Goal: Information Seeking & Learning: Learn about a topic

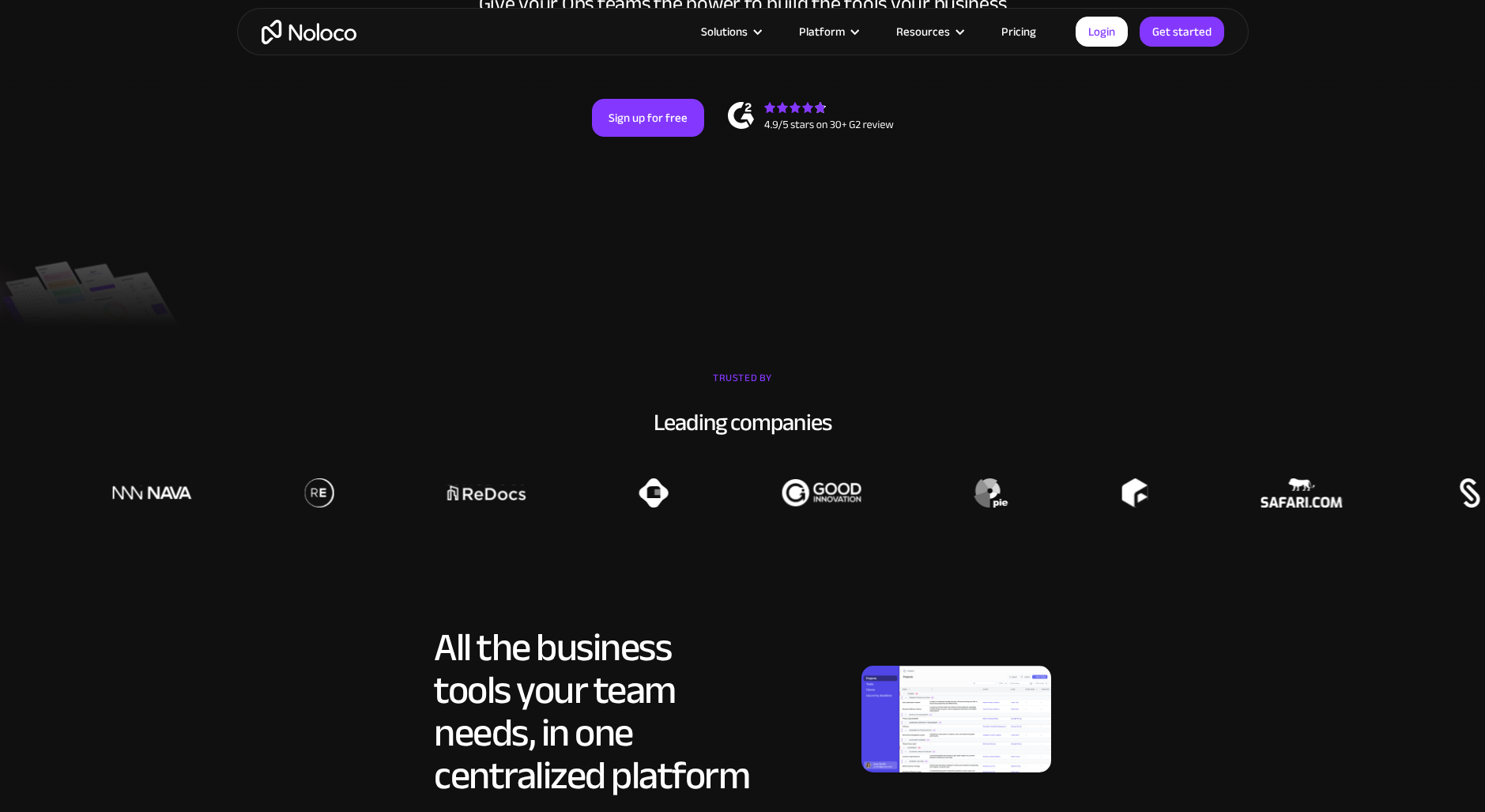
scroll to position [395, 0]
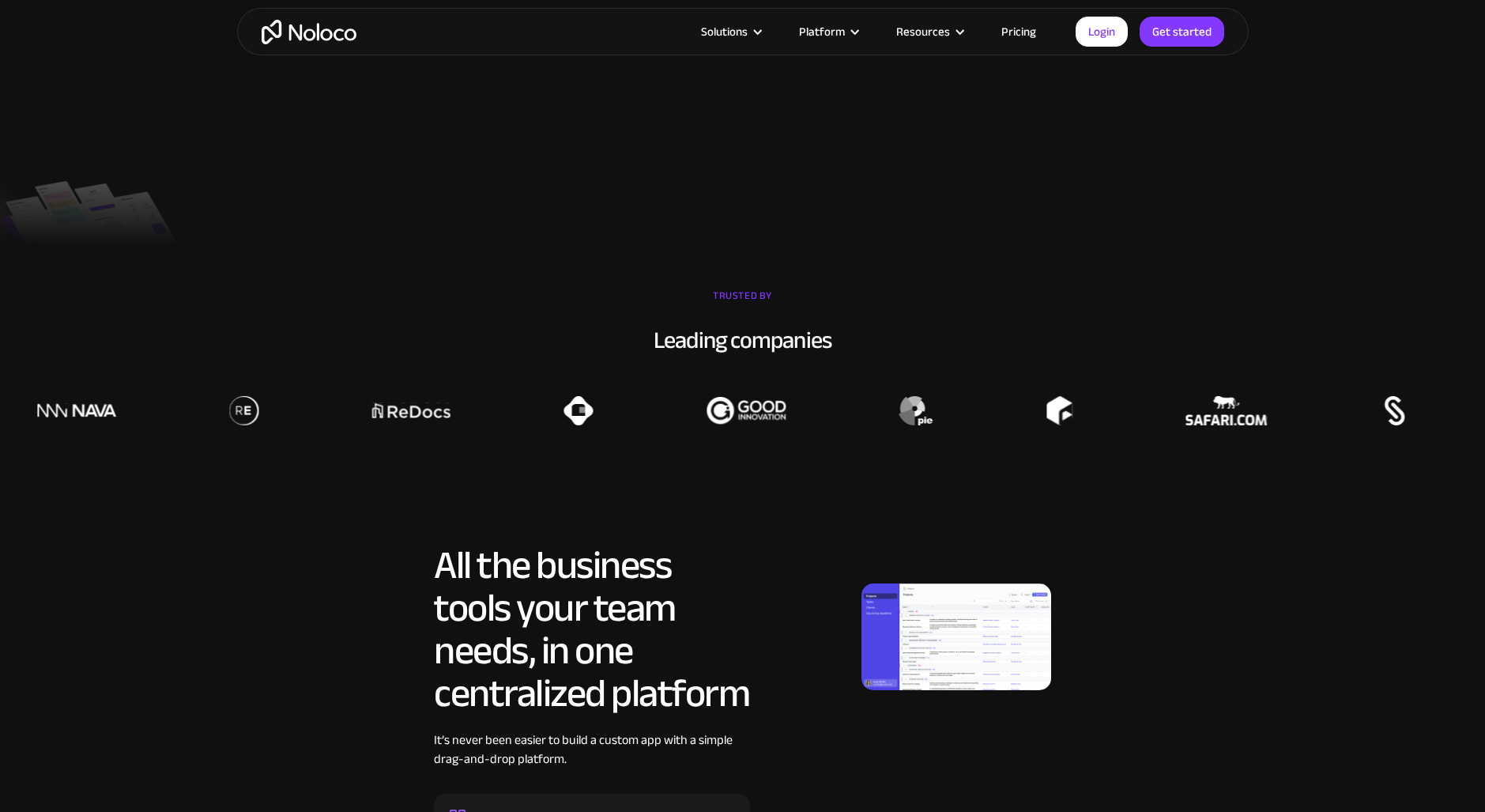
click at [1023, 30] on link "Pricing" at bounding box center [1019, 32] width 75 height 21
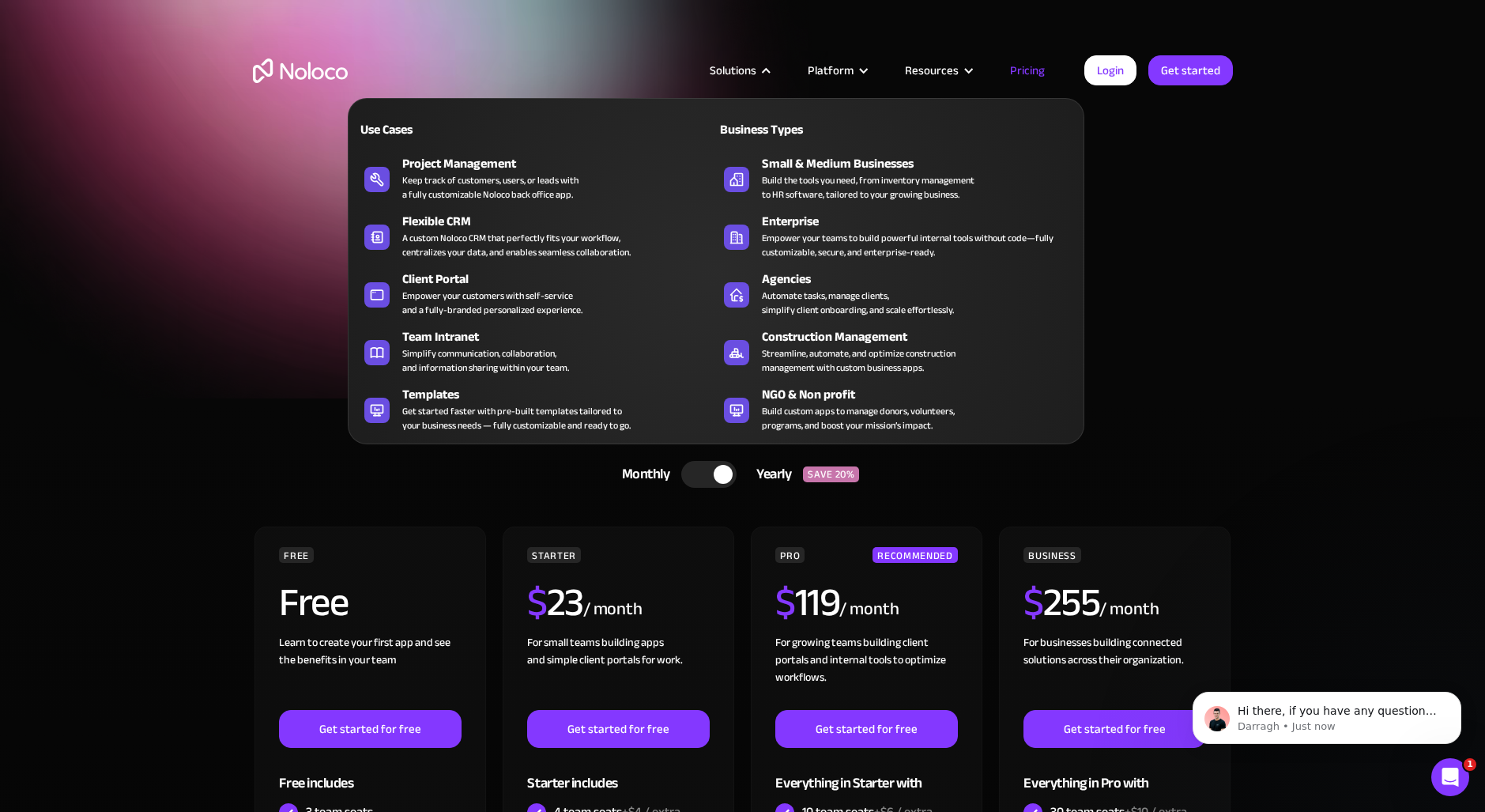
click at [744, 70] on div "Solutions" at bounding box center [733, 71] width 47 height 21
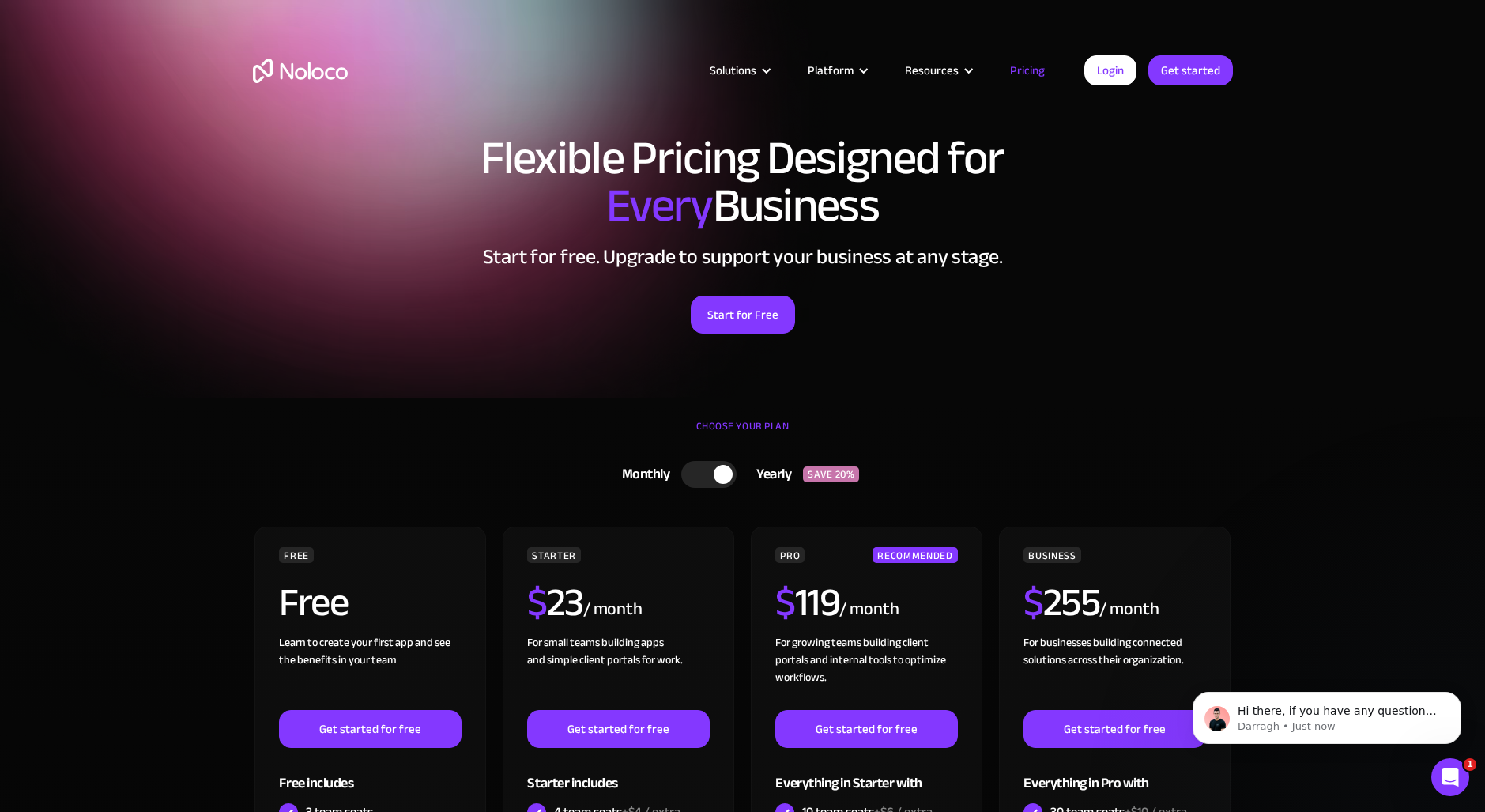
click at [294, 59] on img "home" at bounding box center [300, 71] width 95 height 25
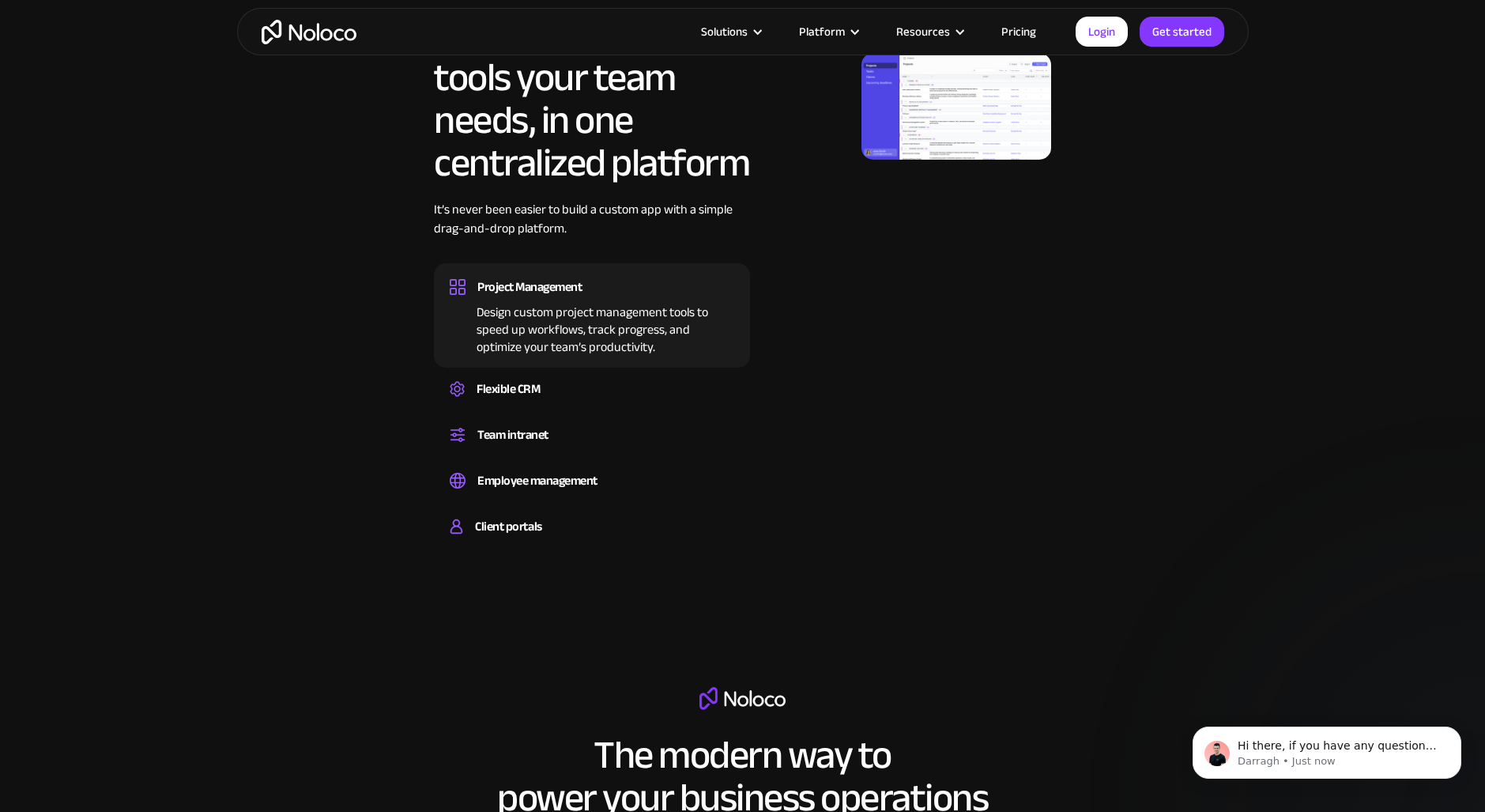
scroll to position [949, 0]
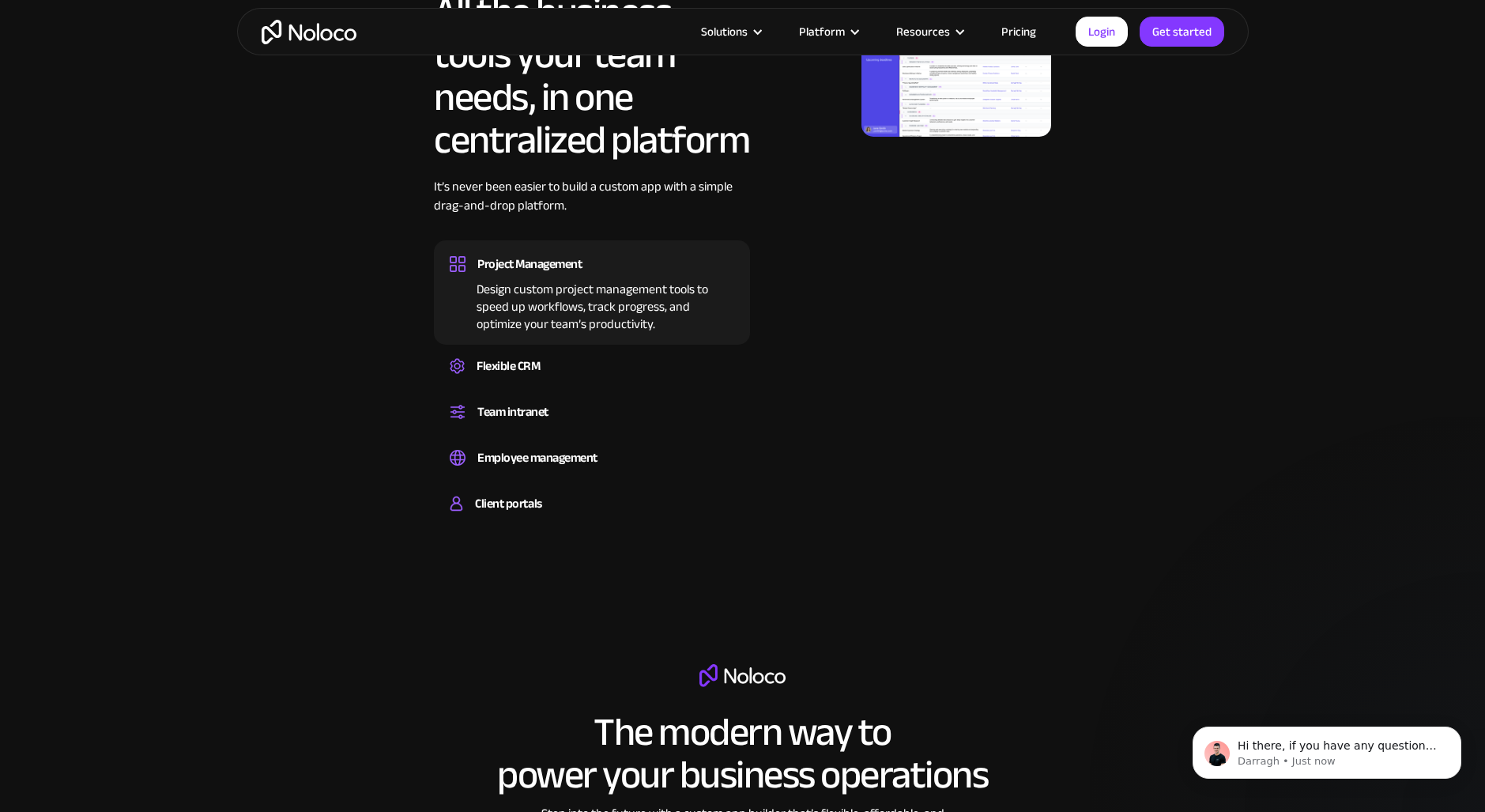
click at [949, 122] on img at bounding box center [956, 83] width 190 height 106
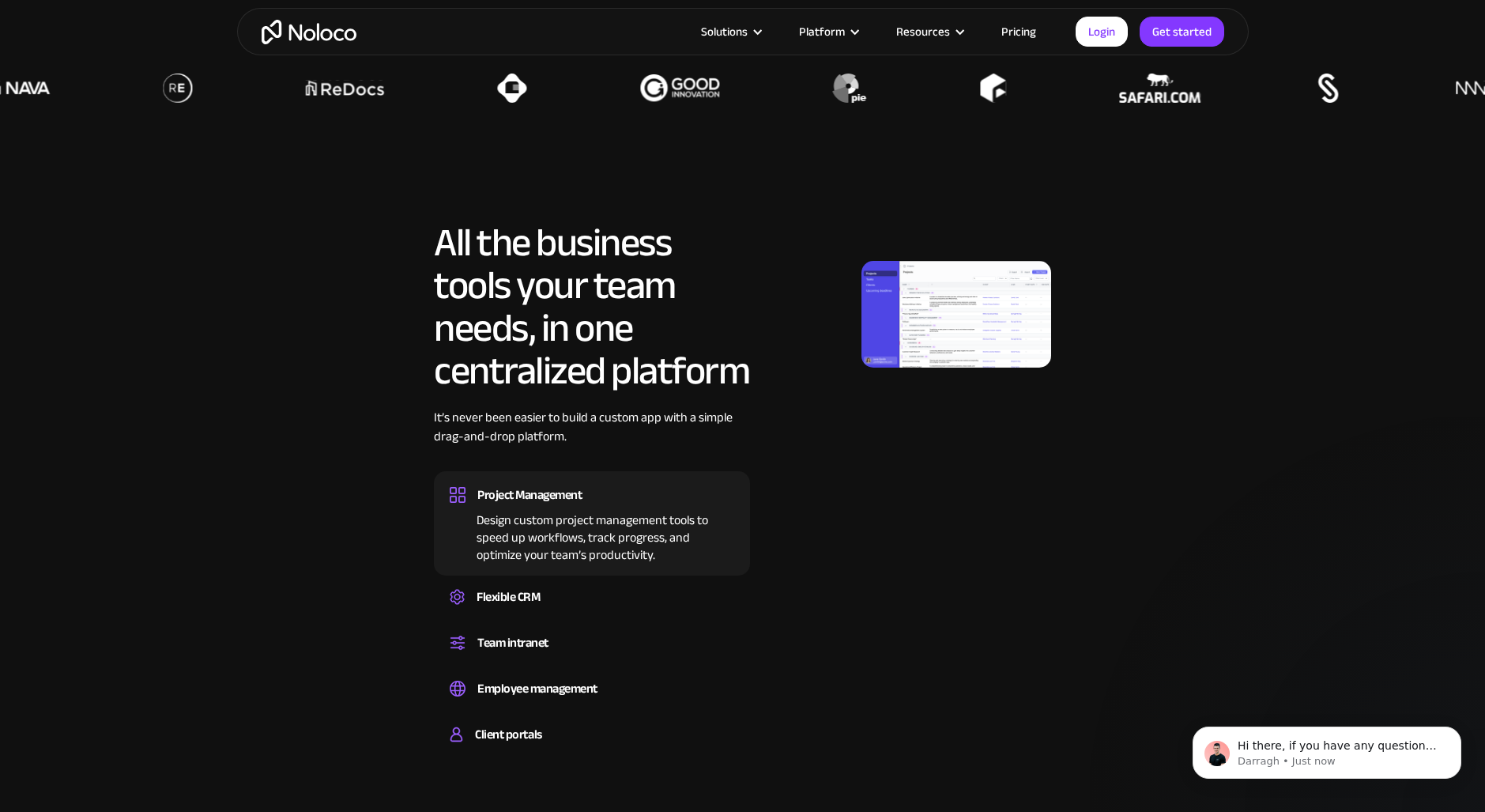
scroll to position [711, 0]
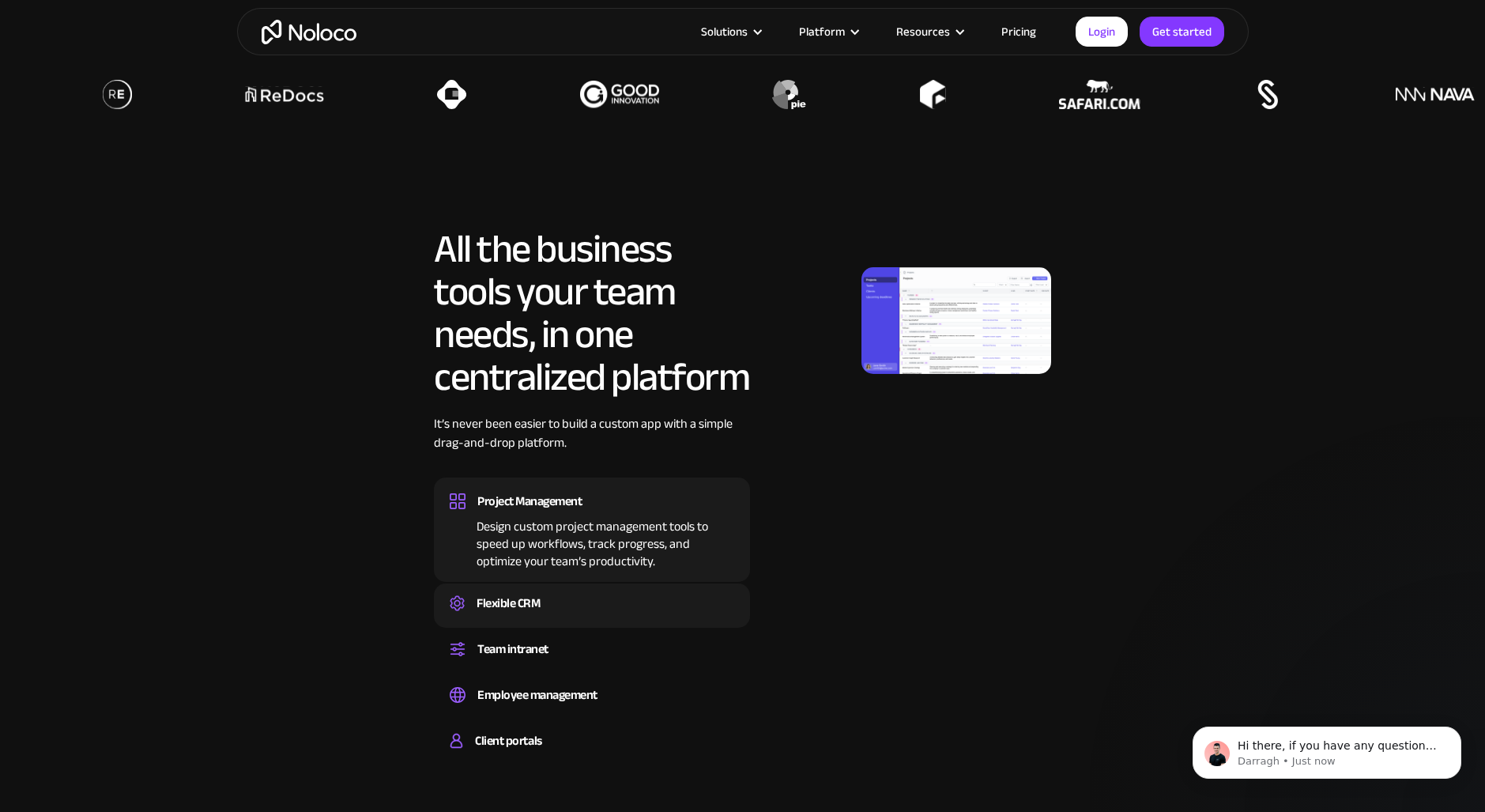
click at [514, 597] on div "Flexible CRM" at bounding box center [509, 603] width 64 height 24
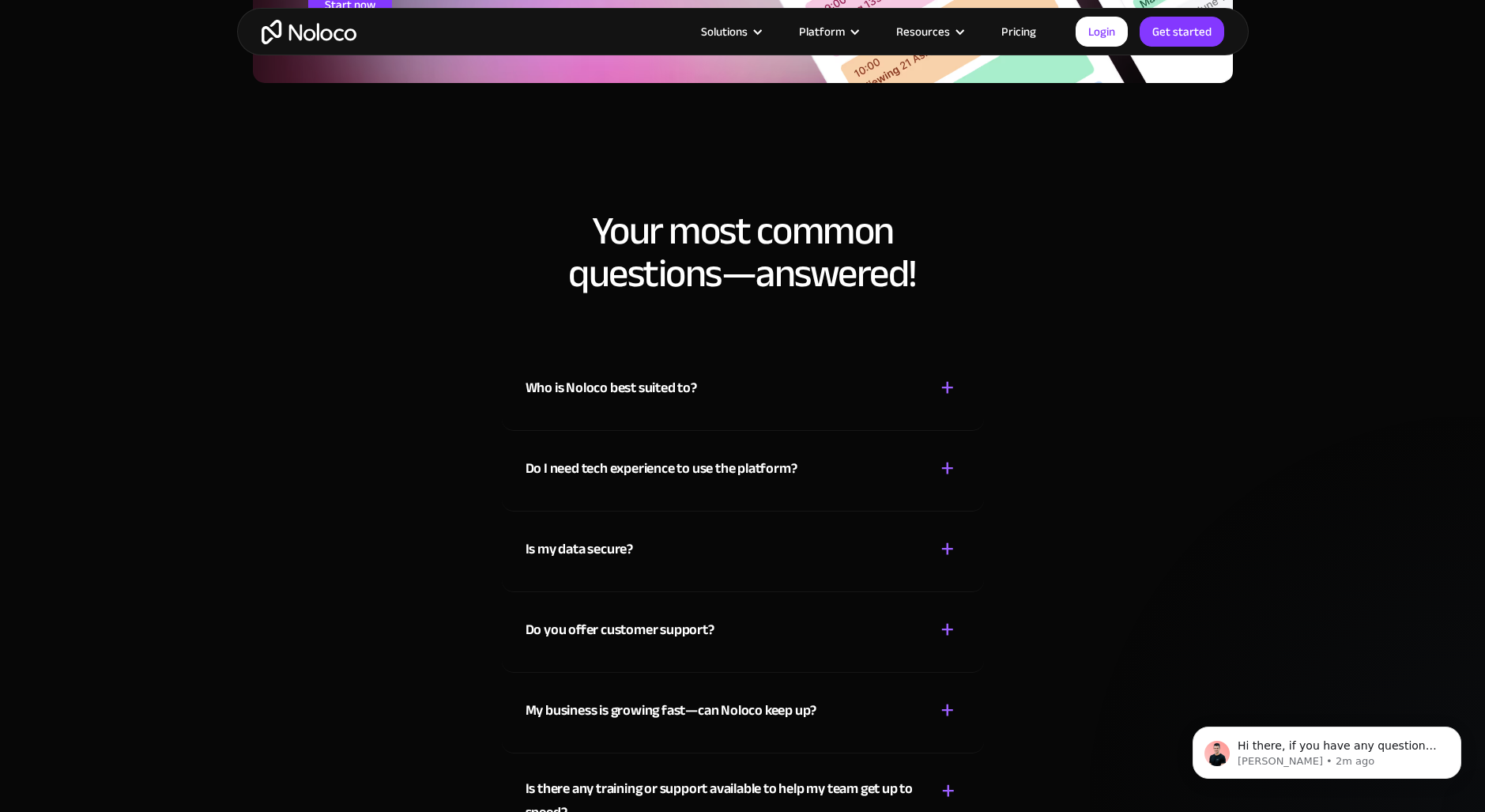
scroll to position [7666, 0]
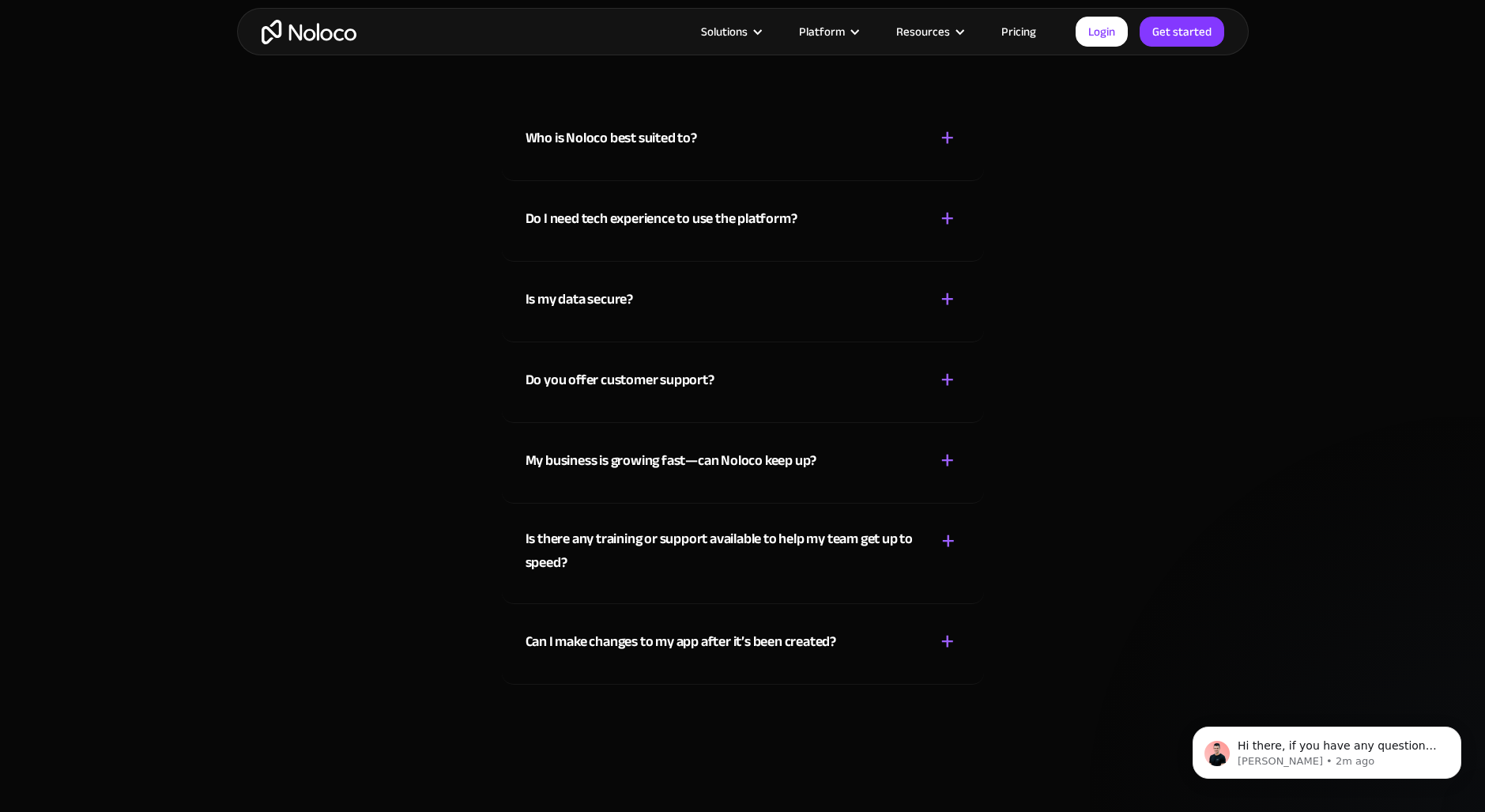
click at [629, 300] on div "Is my data secure?" at bounding box center [578, 300] width 107 height 24
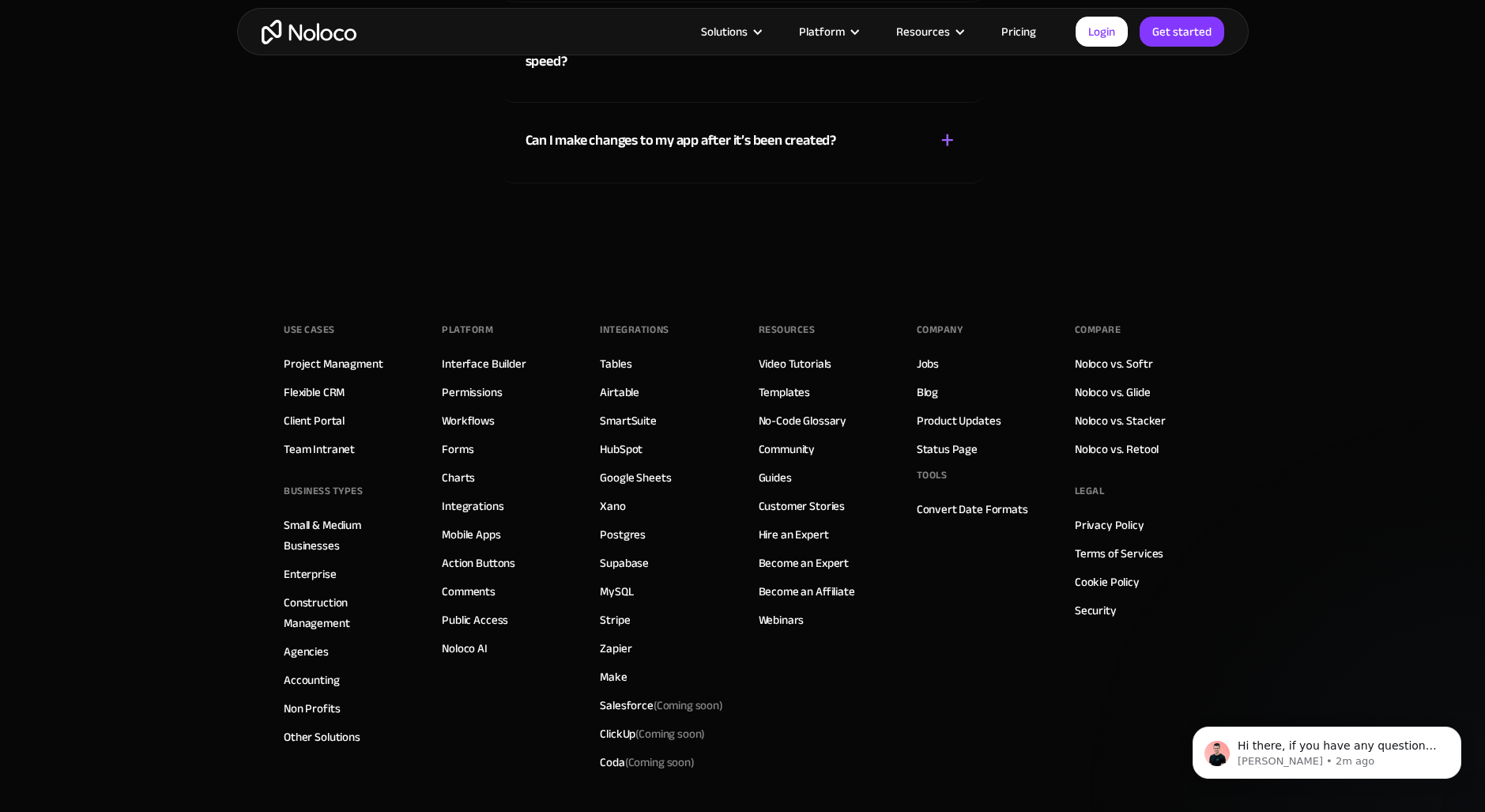
scroll to position [7972, 0]
